Goal: Find specific page/section: Find specific page/section

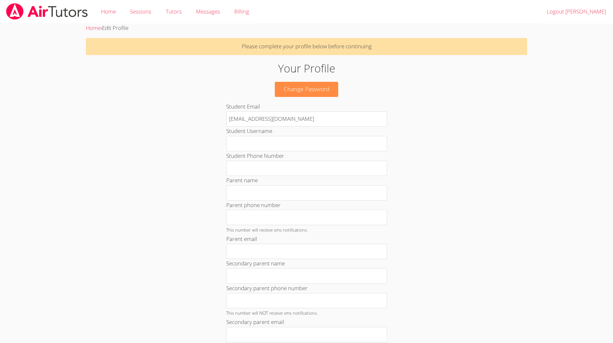
click at [452, 119] on div "Your Profile Change Password Student Email [EMAIL_ADDRESS][DOMAIN_NAME] Student…" at bounding box center [306, 296] width 331 height 473
click at [132, 20] on link "Sessions" at bounding box center [140, 12] width 35 height 24
click at [162, 10] on link "Tutors" at bounding box center [173, 12] width 30 height 24
